Goal: Check status: Check status

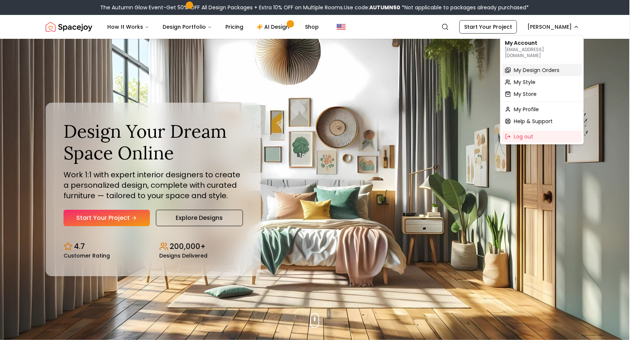
click at [545, 69] on div "My Design Orders" at bounding box center [542, 70] width 80 height 12
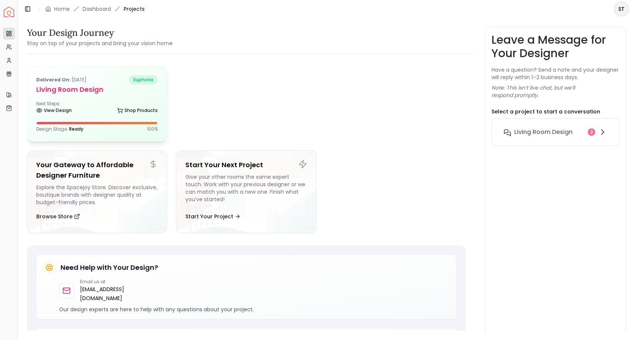
click at [136, 123] on div at bounding box center [97, 123] width 121 height 2
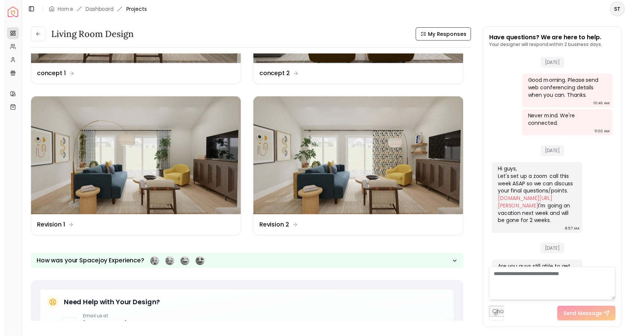
scroll to position [117, 0]
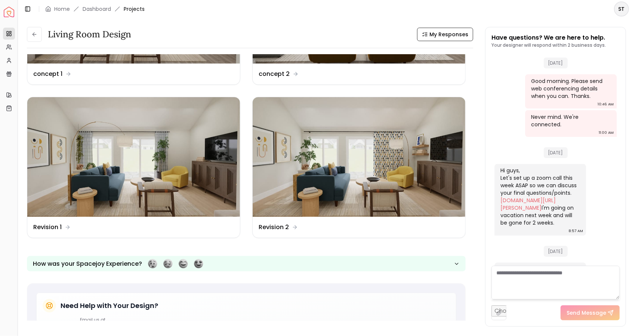
click at [312, 174] on img at bounding box center [359, 157] width 213 height 120
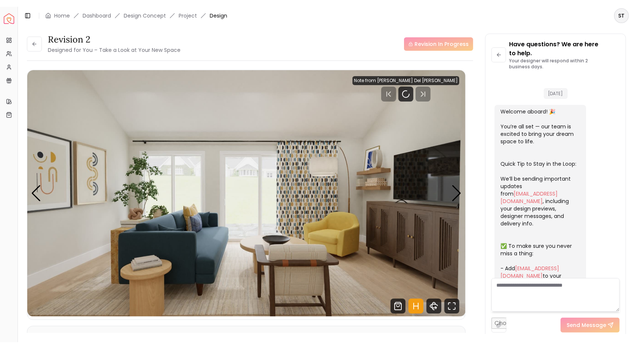
scroll to position [868, 0]
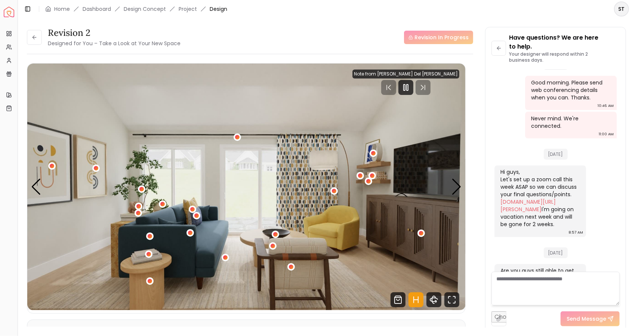
click at [413, 87] on div at bounding box center [405, 87] width 15 height 15
click at [413, 89] on div at bounding box center [405, 87] width 15 height 15
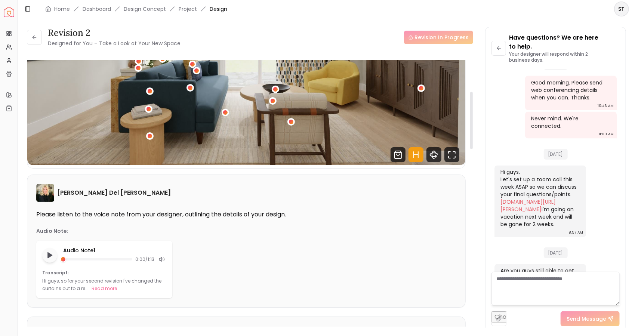
scroll to position [147, 0]
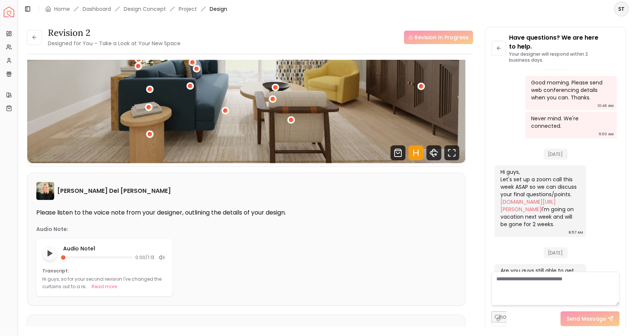
click at [164, 257] on icon at bounding box center [162, 257] width 6 height 6
click at [163, 257] on line at bounding box center [163, 257] width 1 height 1
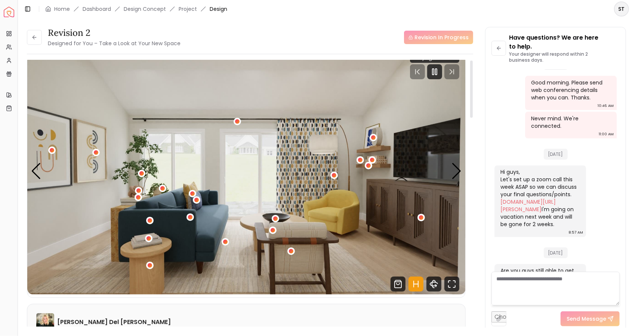
scroll to position [0, 0]
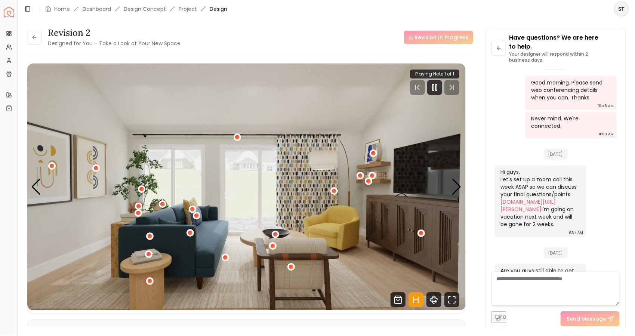
click at [435, 93] on div at bounding box center [434, 87] width 15 height 15
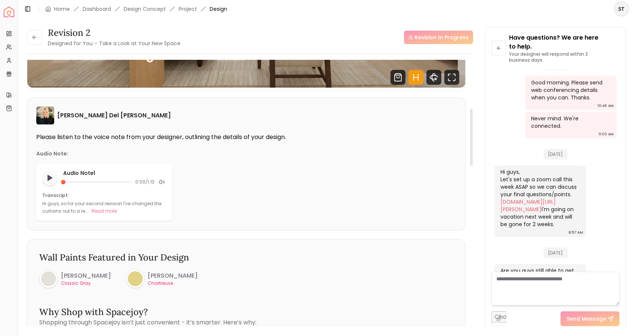
scroll to position [223, 0]
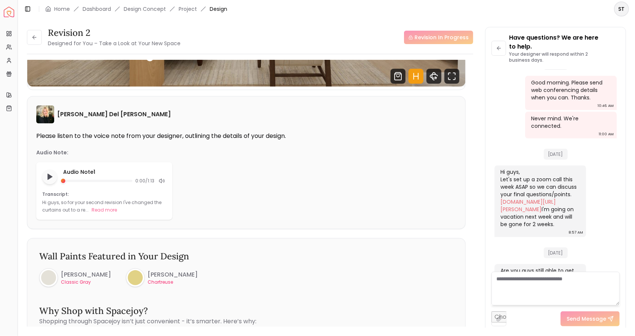
click at [103, 211] on button "Read more" at bounding box center [104, 209] width 25 height 7
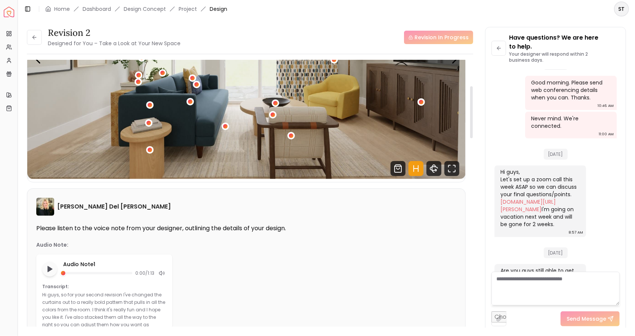
scroll to position [0, 0]
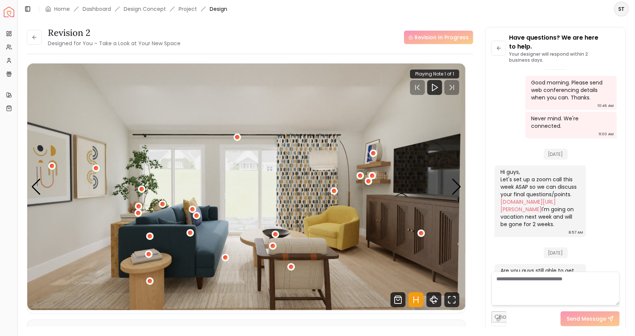
click at [334, 191] on div "1 / 5" at bounding box center [334, 191] width 4 height 4
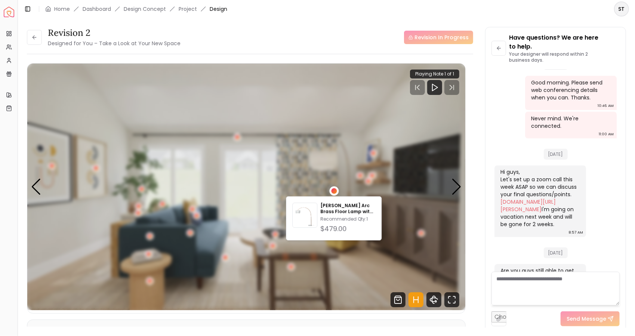
click at [362, 275] on img "1 / 5" at bounding box center [246, 187] width 438 height 247
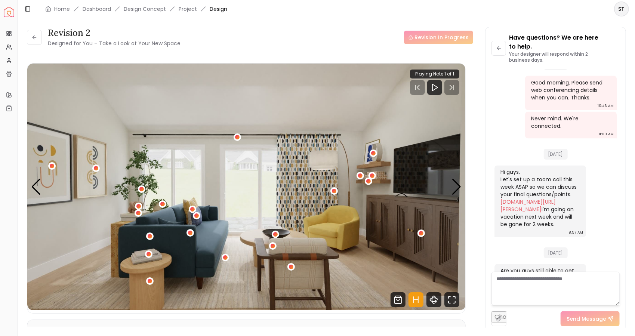
click at [235, 136] on div "1 / 5" at bounding box center [237, 137] width 4 height 4
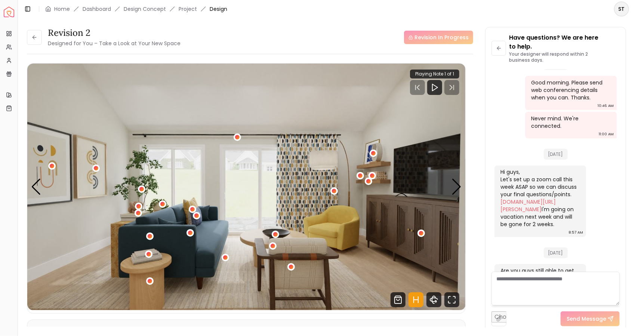
click at [458, 186] on div "Next slide" at bounding box center [456, 187] width 10 height 16
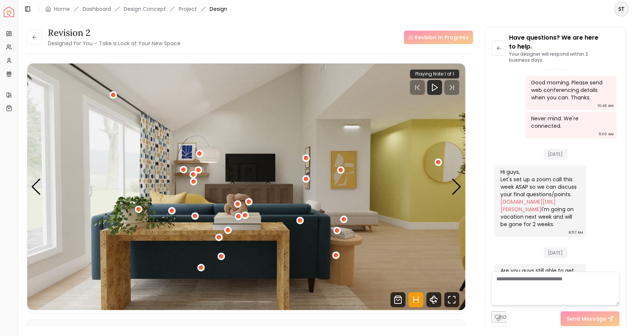
click at [459, 188] on div "Next slide" at bounding box center [456, 187] width 10 height 16
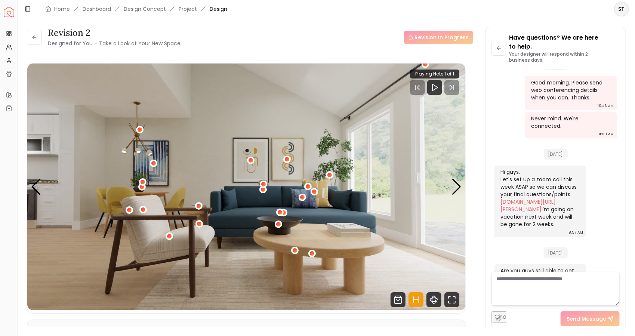
click at [458, 188] on div "Next slide" at bounding box center [456, 187] width 10 height 16
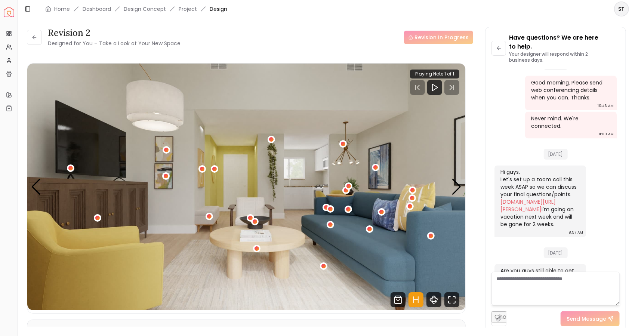
click at [460, 186] on div "Next slide" at bounding box center [456, 187] width 10 height 16
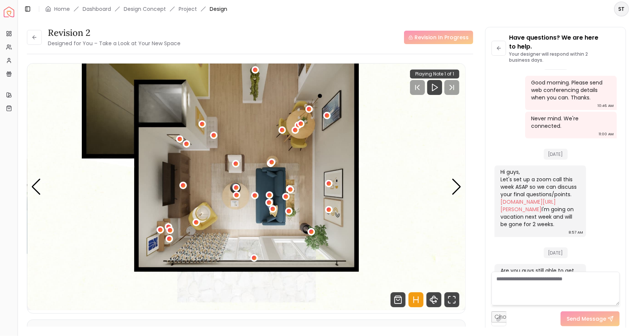
click at [457, 187] on div "Next slide" at bounding box center [456, 187] width 10 height 16
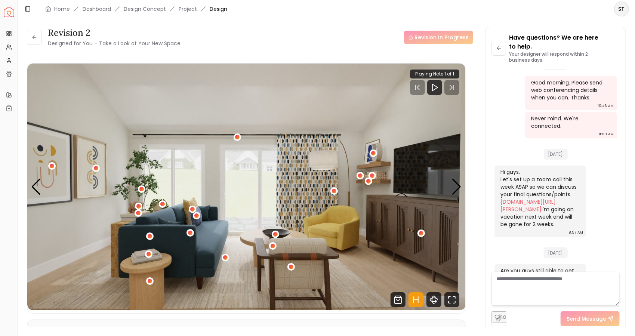
click at [334, 191] on div "1 / 5" at bounding box center [334, 191] width 4 height 4
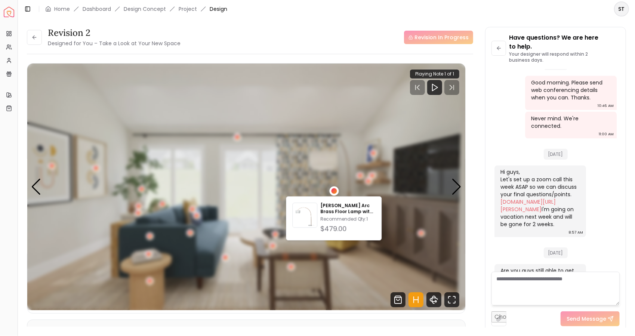
click at [363, 271] on img "1 / 5" at bounding box center [246, 187] width 438 height 247
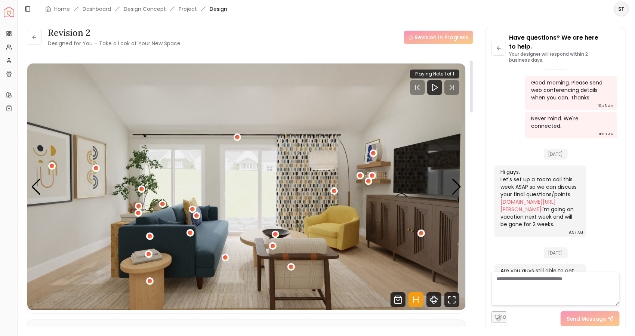
click at [142, 191] on div "1 / 5" at bounding box center [141, 189] width 4 height 4
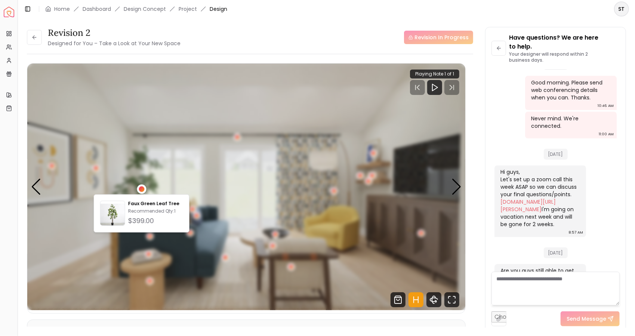
click at [86, 334] on main "Toggle Sidebar Home Dashboard Design Concept Project Design ST Revision 2 Desig…" at bounding box center [326, 168] width 617 height 336
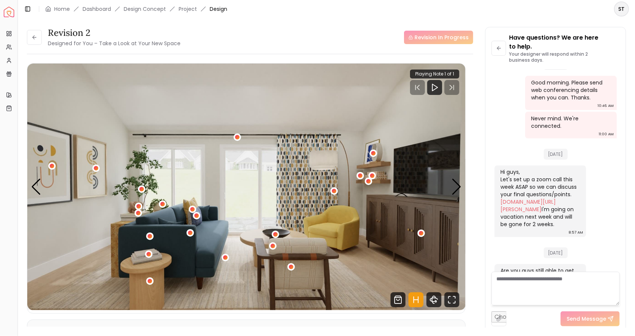
click at [152, 282] on div "1 / 5" at bounding box center [150, 281] width 4 height 4
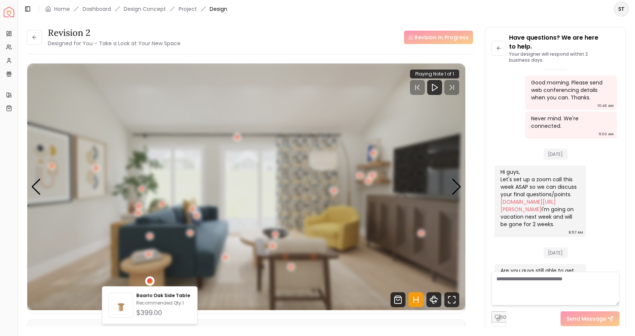
click at [223, 329] on main "Toggle Sidebar Home Dashboard Design Concept Project Design ST Revision 2 Desig…" at bounding box center [326, 168] width 617 height 336
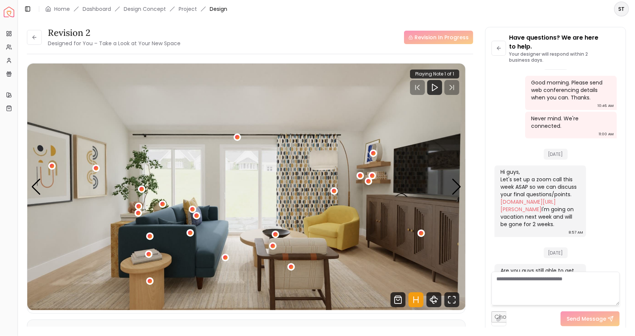
click at [454, 188] on div "Next slide" at bounding box center [456, 187] width 10 height 16
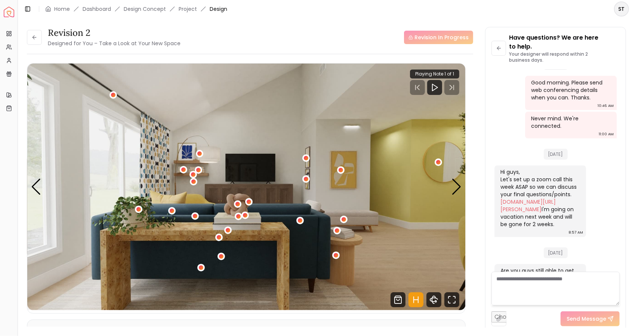
click at [181, 172] on div "2 / 5" at bounding box center [183, 169] width 7 height 7
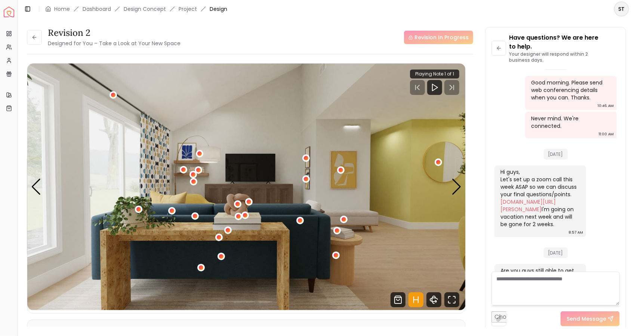
click at [192, 174] on div "2 / 5" at bounding box center [193, 174] width 4 height 4
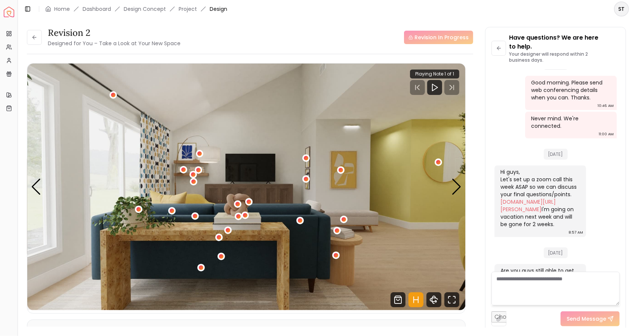
click at [344, 219] on div "2 / 5" at bounding box center [343, 219] width 4 height 4
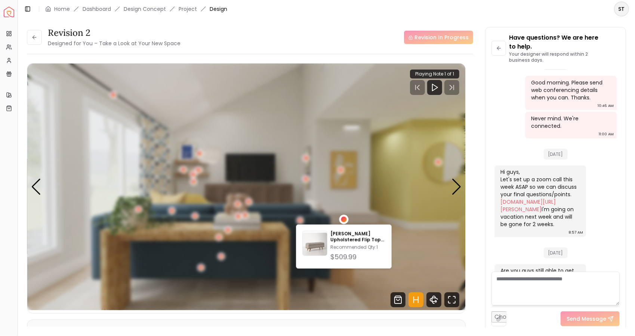
click at [214, 327] on div "Revision 2 Designed for You – Take a Look at Your New Space Revision In Progres…" at bounding box center [250, 196] width 446 height 272
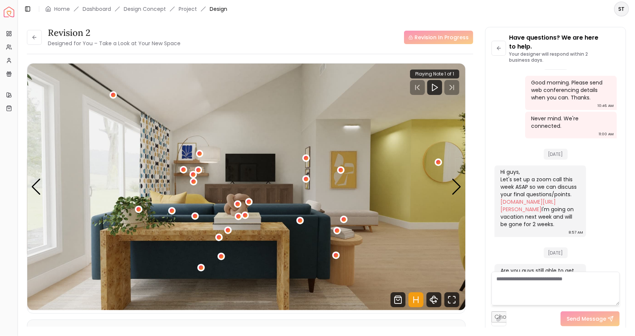
click at [458, 189] on div "Next slide" at bounding box center [456, 187] width 10 height 16
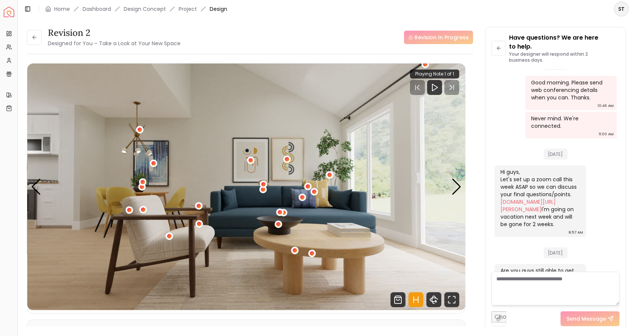
click at [310, 253] on div "3 / 5" at bounding box center [312, 253] width 4 height 4
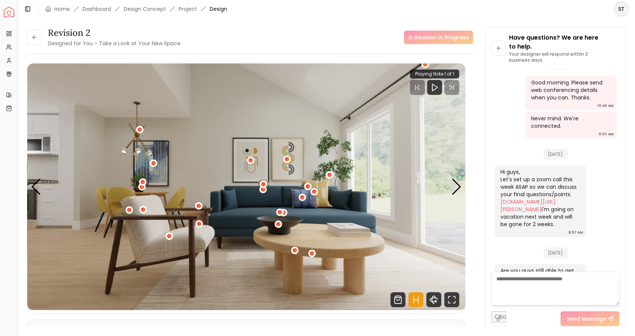
click at [295, 250] on div "3 / 5" at bounding box center [294, 250] width 4 height 4
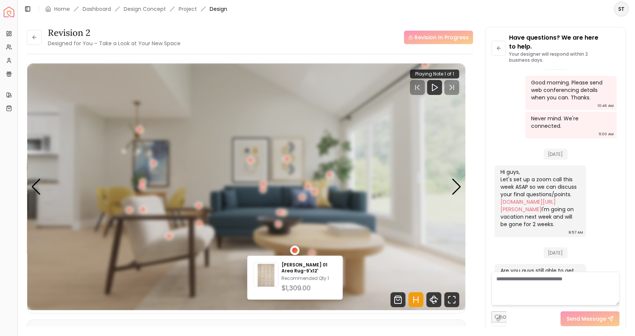
click at [245, 329] on main "Toggle Sidebar Home Dashboard Design Concept Project Design ST Revision 2 Desig…" at bounding box center [326, 168] width 617 height 336
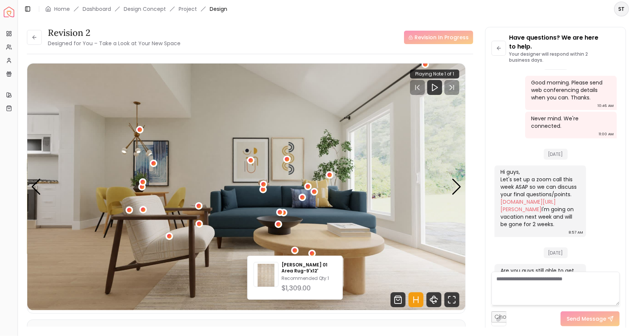
click at [245, 328] on main "Toggle Sidebar Home Dashboard Design Concept Project Design ST Revision 2 Desig…" at bounding box center [326, 168] width 617 height 336
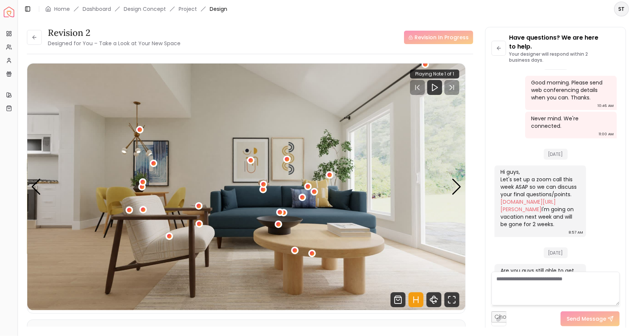
click at [458, 189] on div "Next slide" at bounding box center [456, 187] width 10 height 16
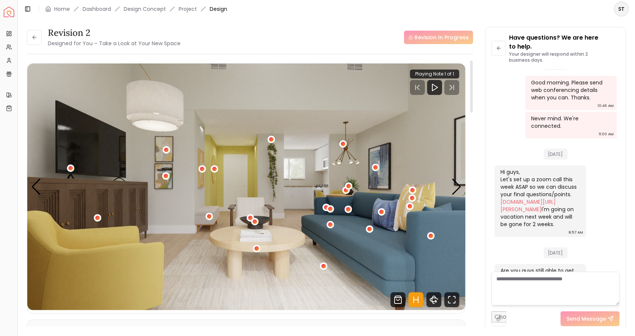
click at [381, 212] on div "4 / 5" at bounding box center [381, 212] width 4 height 4
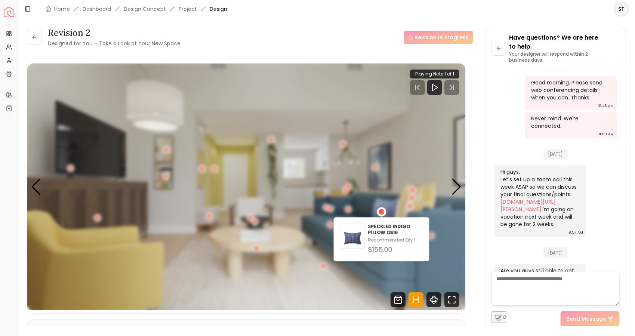
click at [222, 332] on main "Toggle Sidebar Home Dashboard Design Concept Project Design ST Revision 2 Desig…" at bounding box center [326, 168] width 617 height 336
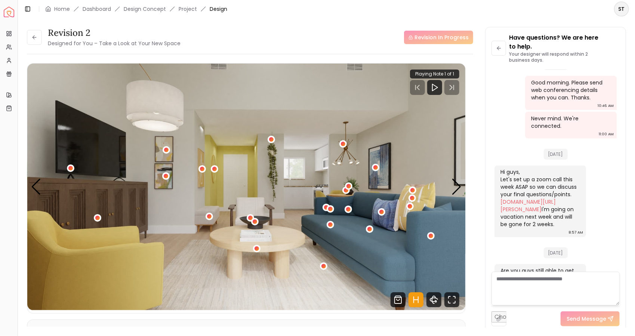
click at [429, 236] on div "4 / 5" at bounding box center [430, 235] width 4 height 4
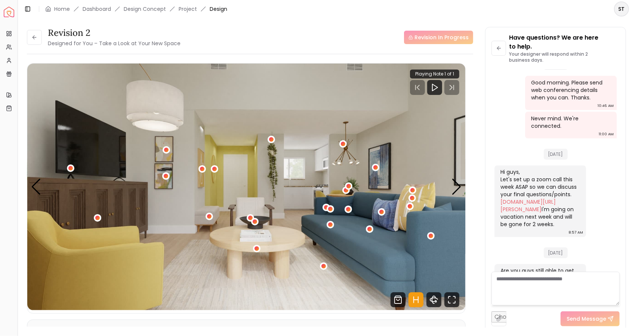
click at [330, 224] on div "4 / 5" at bounding box center [330, 224] width 4 height 4
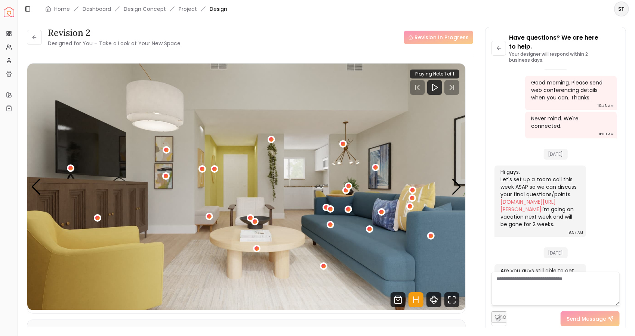
click at [370, 230] on div "4 / 5" at bounding box center [369, 229] width 4 height 4
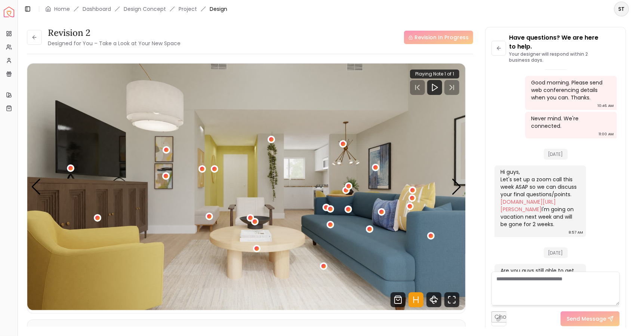
click at [343, 144] on div "4 / 5" at bounding box center [343, 144] width 4 height 4
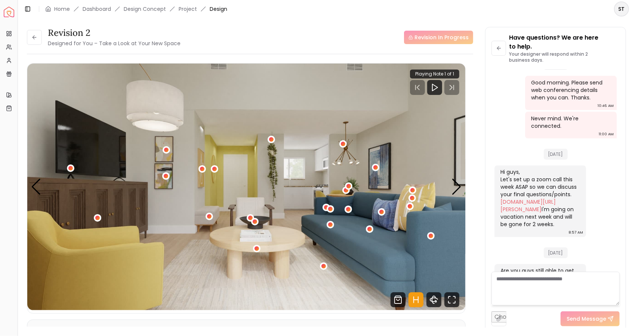
click at [456, 189] on div "Next slide" at bounding box center [456, 187] width 10 height 16
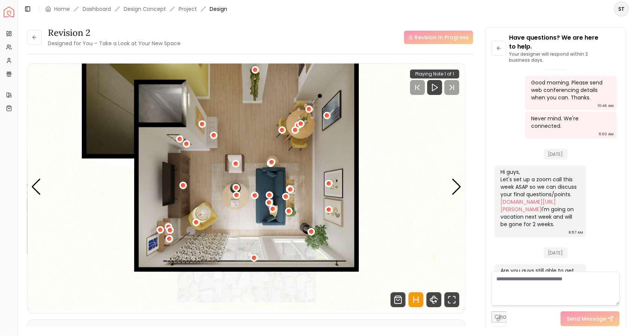
click at [455, 188] on div "Next slide" at bounding box center [456, 187] width 10 height 16
